Goal: Entertainment & Leisure: Browse casually

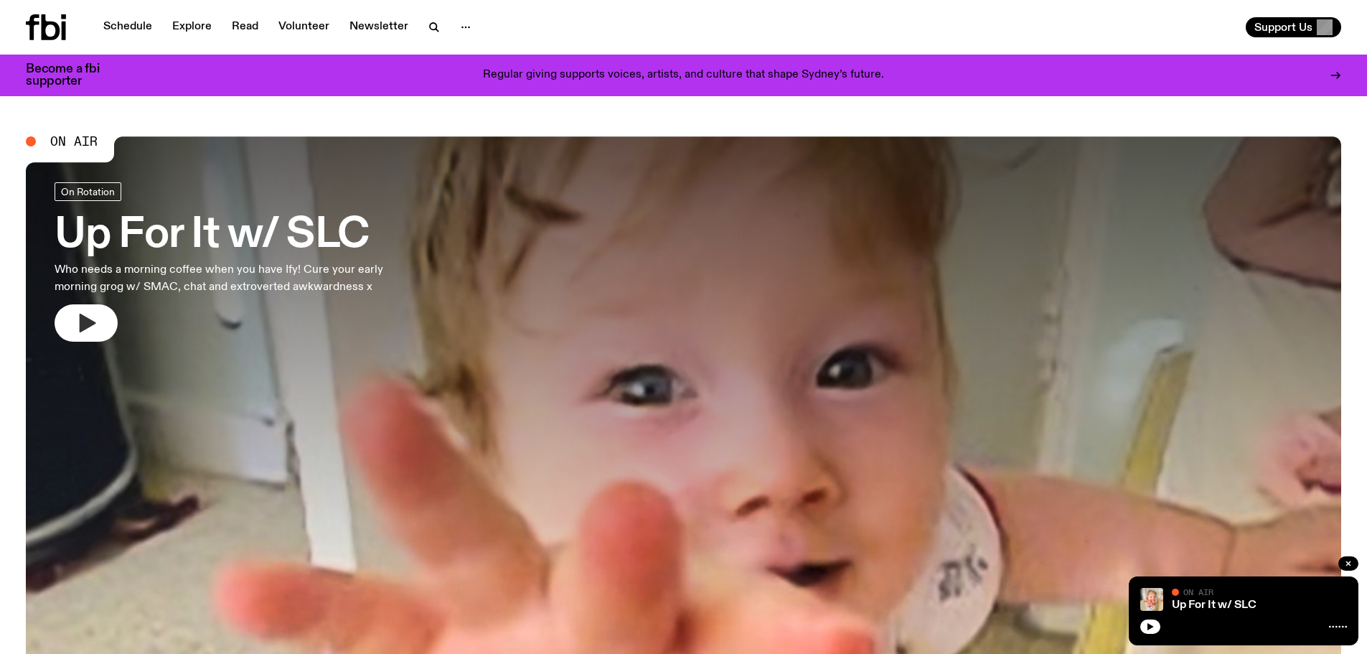
click at [75, 324] on icon "button" at bounding box center [86, 322] width 23 height 23
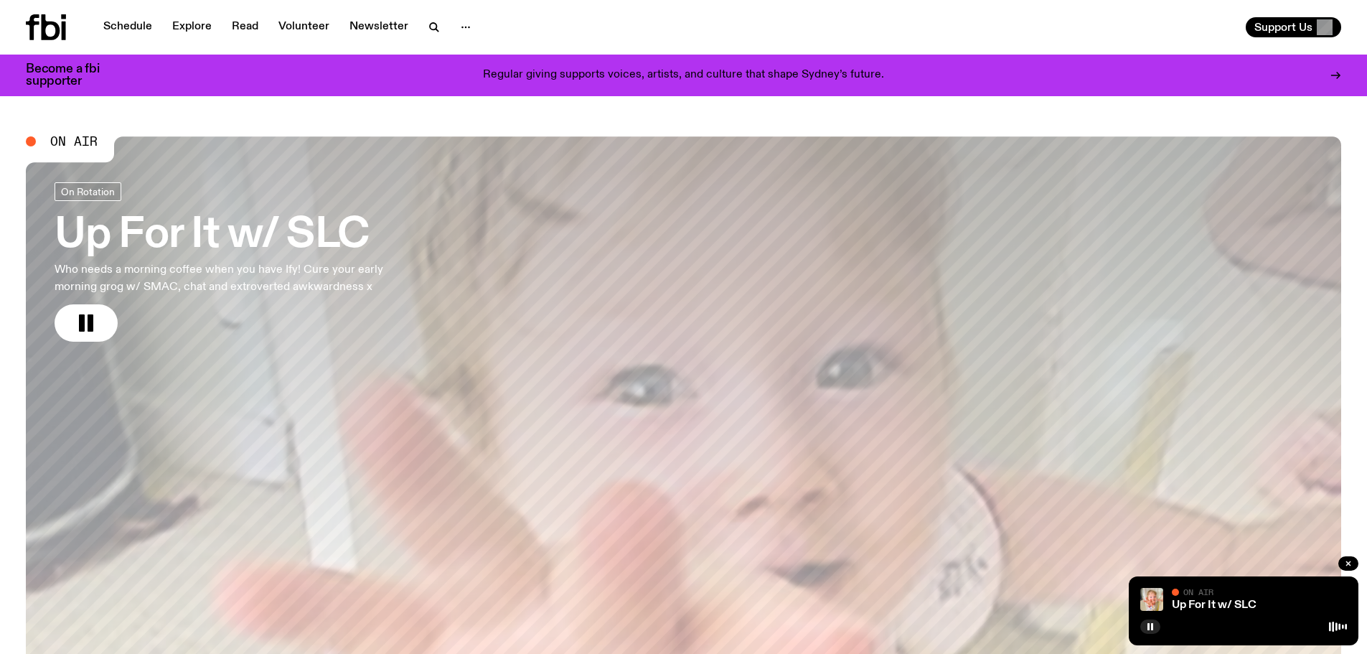
click at [86, 308] on button "button" at bounding box center [86, 322] width 63 height 37
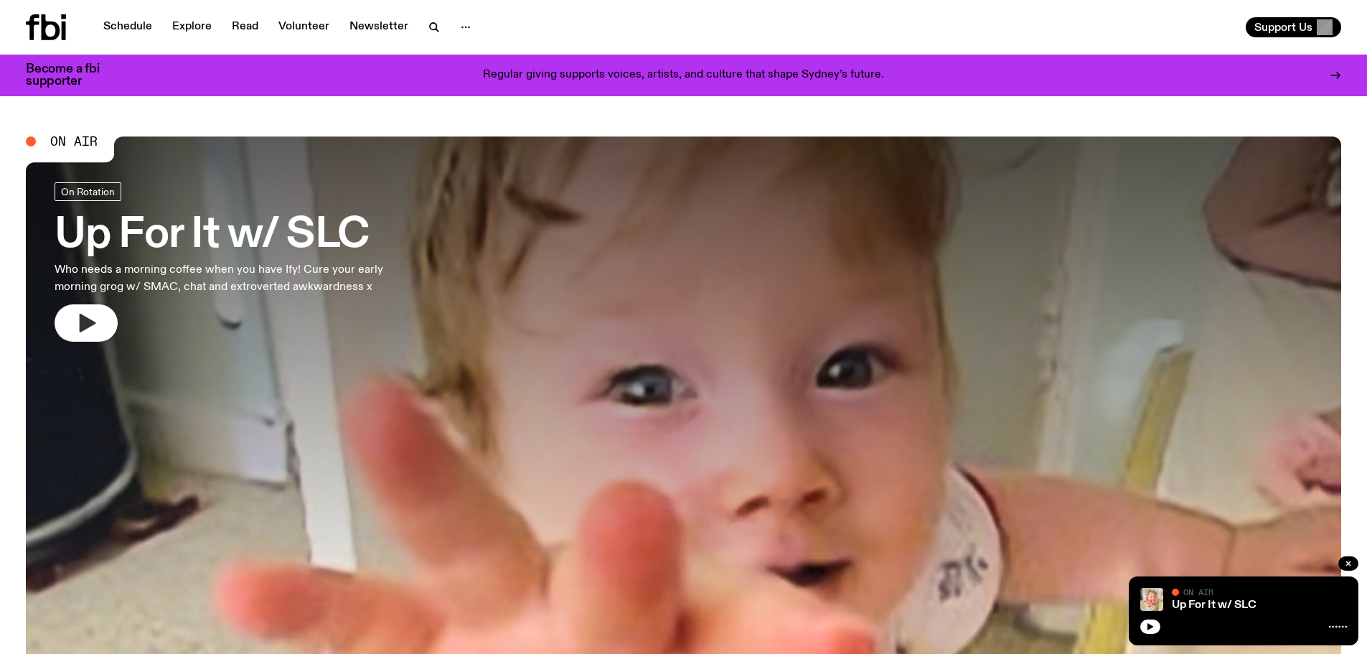
click at [90, 325] on icon "button" at bounding box center [88, 323] width 17 height 19
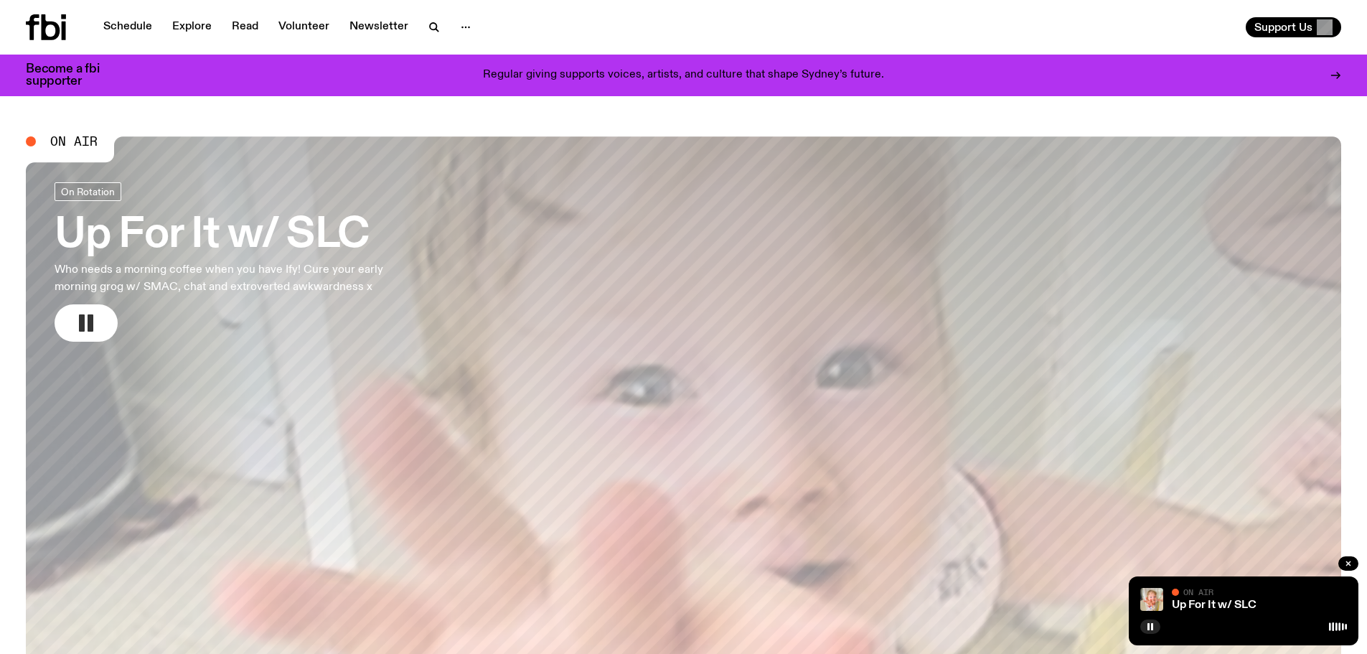
click at [79, 324] on icon "button" at bounding box center [86, 322] width 23 height 23
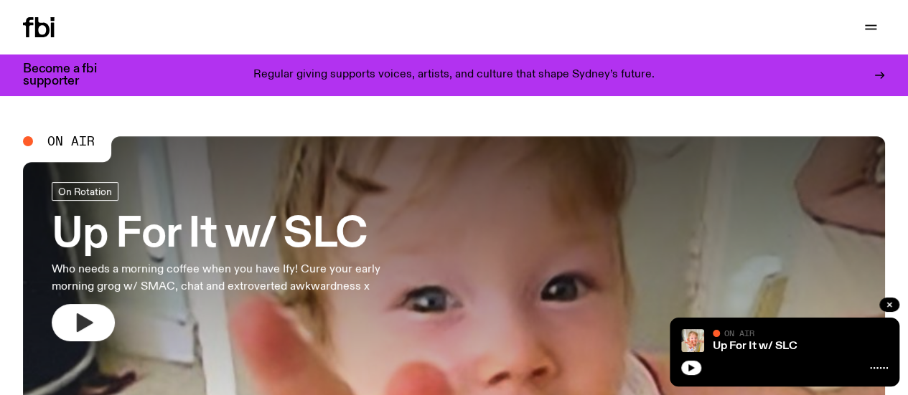
click at [78, 322] on icon "button" at bounding box center [85, 323] width 17 height 19
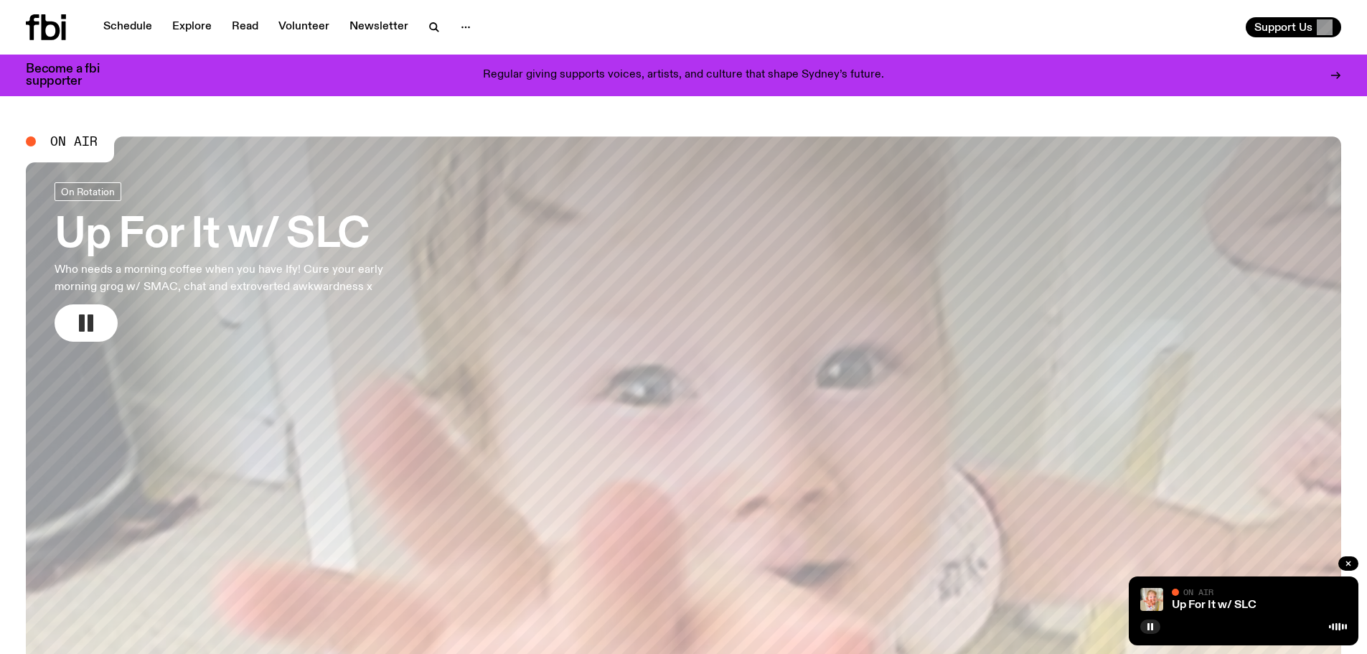
click at [86, 321] on icon "button" at bounding box center [86, 322] width 23 height 23
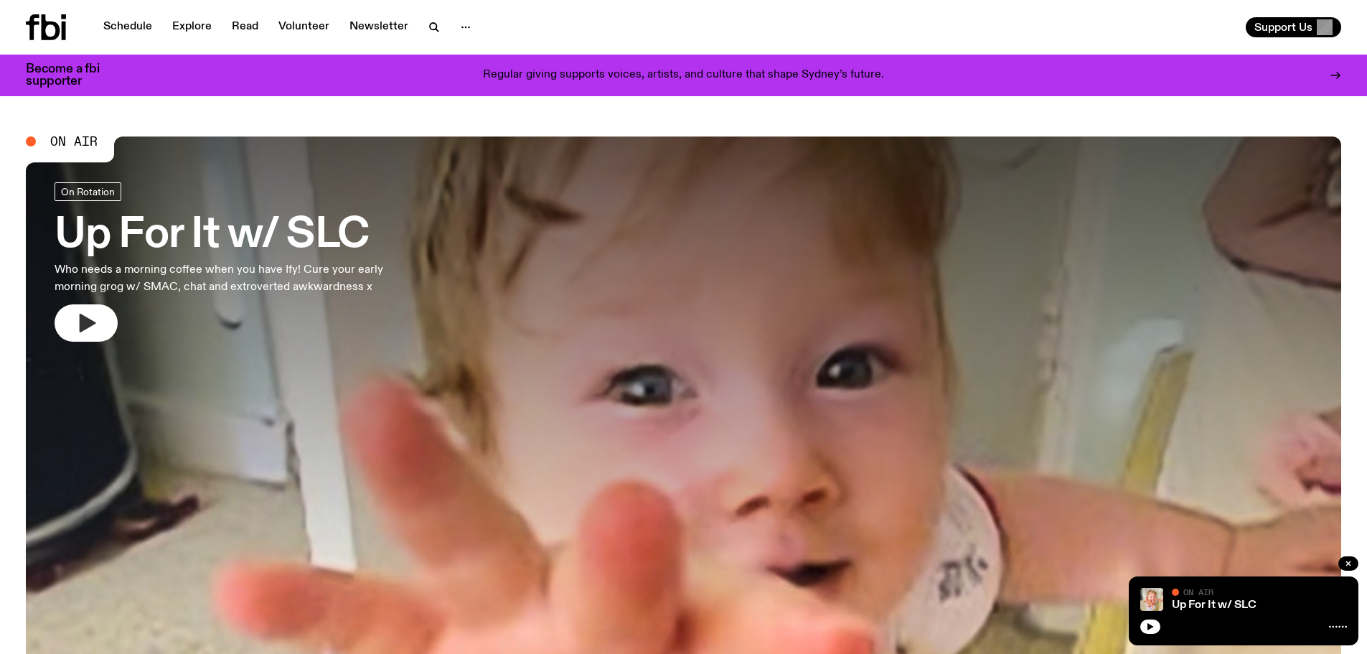
click at [88, 320] on icon "button" at bounding box center [88, 323] width 17 height 19
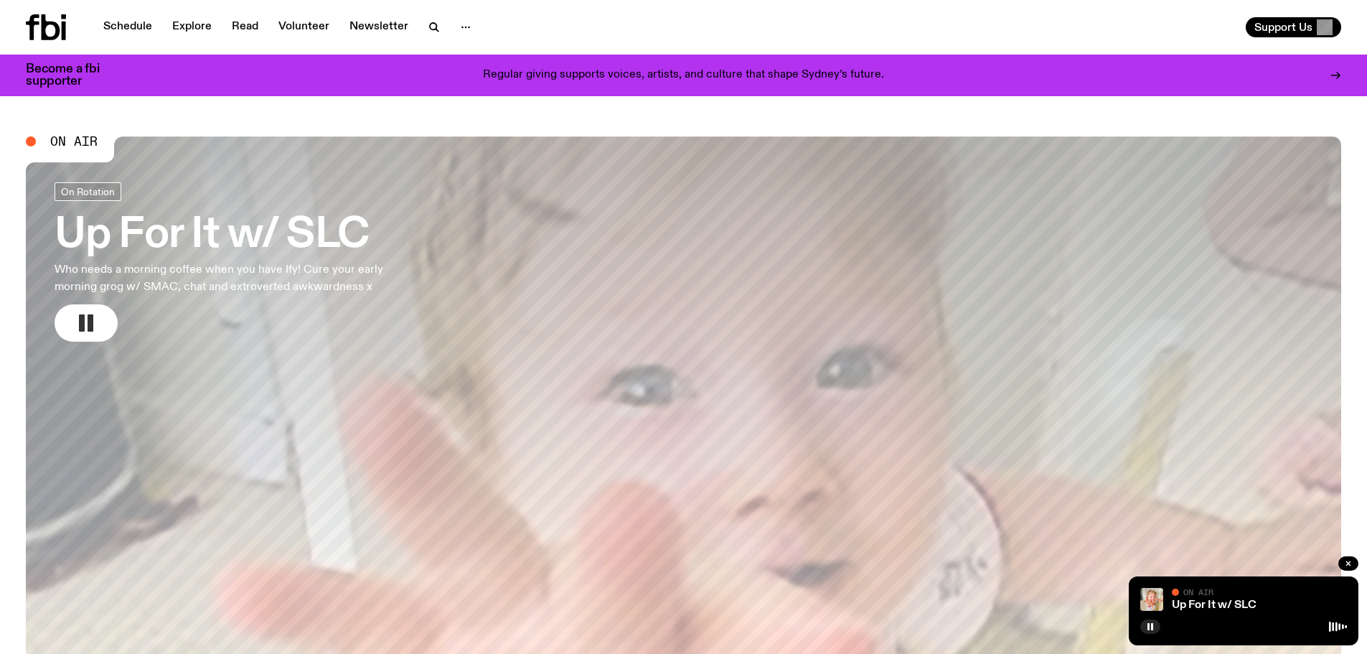
click at [91, 323] on rect "button" at bounding box center [91, 322] width 6 height 17
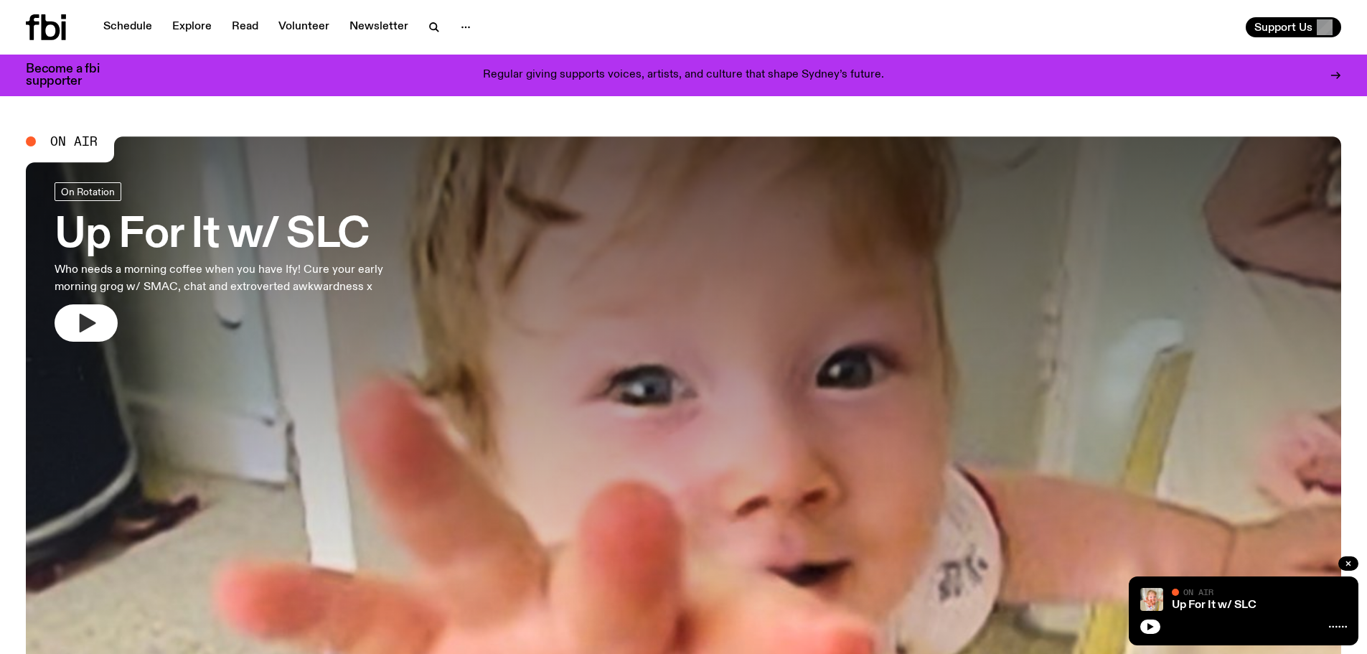
click at [83, 328] on icon "button" at bounding box center [88, 323] width 17 height 19
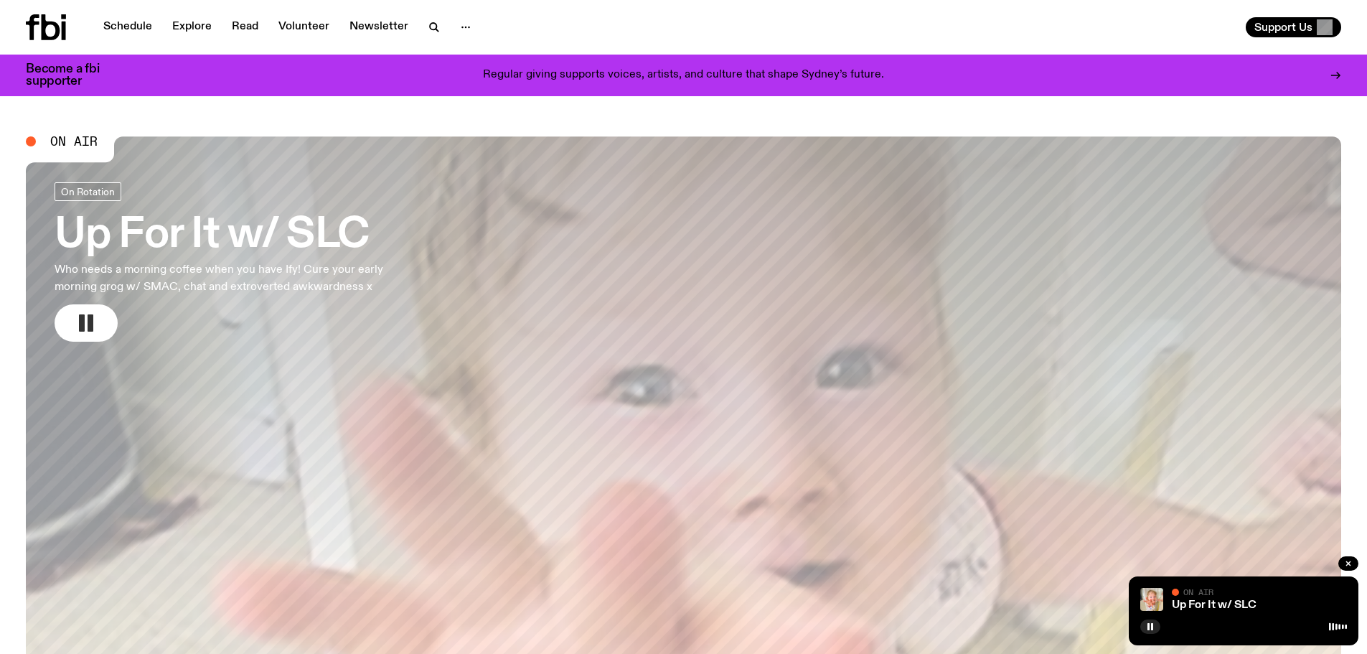
click at [81, 324] on rect "button" at bounding box center [82, 322] width 6 height 17
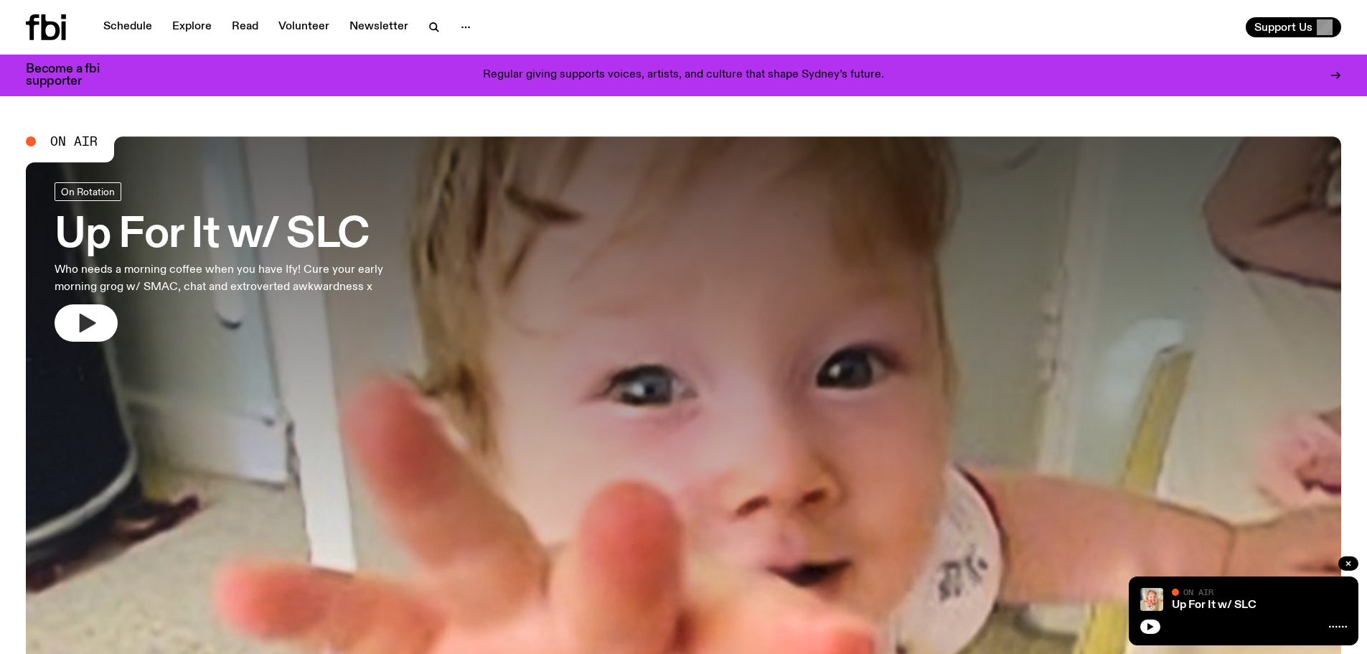
click at [85, 327] on icon "button" at bounding box center [88, 323] width 17 height 19
